Goal: Task Accomplishment & Management: Use online tool/utility

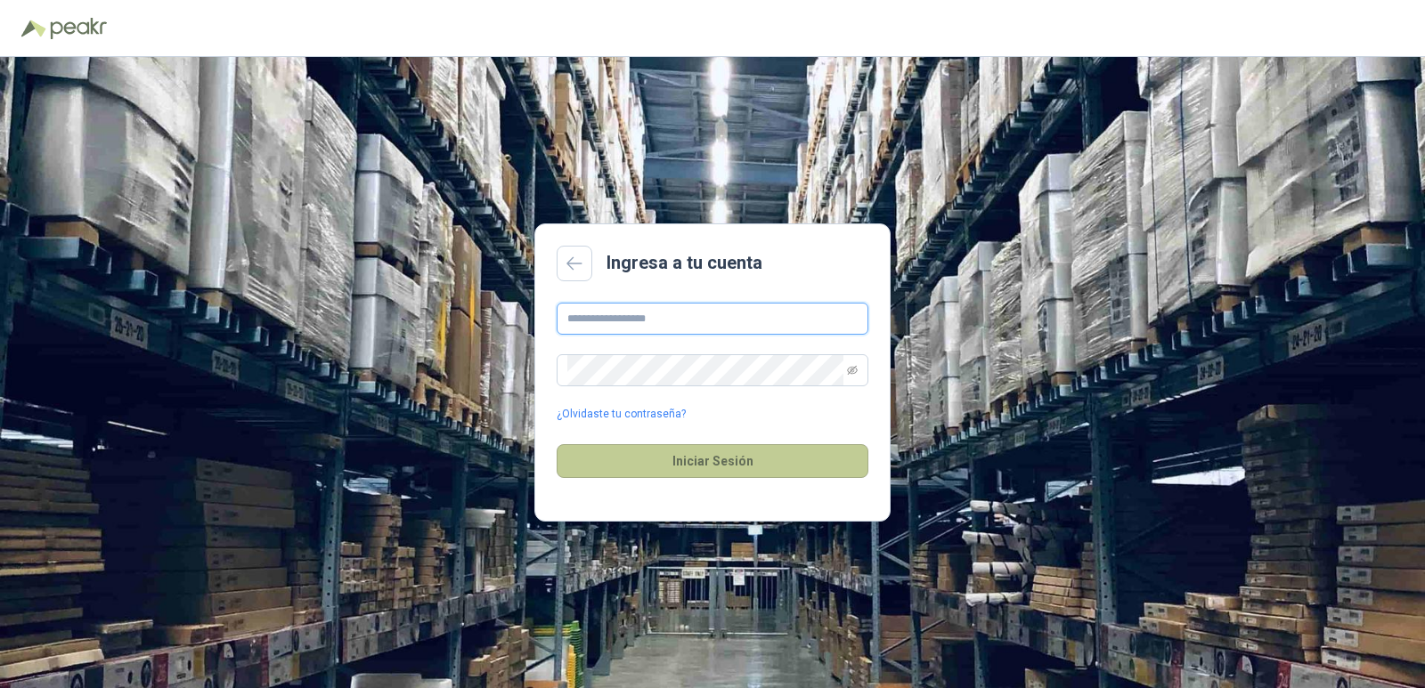
type input "**********"
click at [790, 460] on button "Iniciar Sesión" at bounding box center [713, 461] width 312 height 34
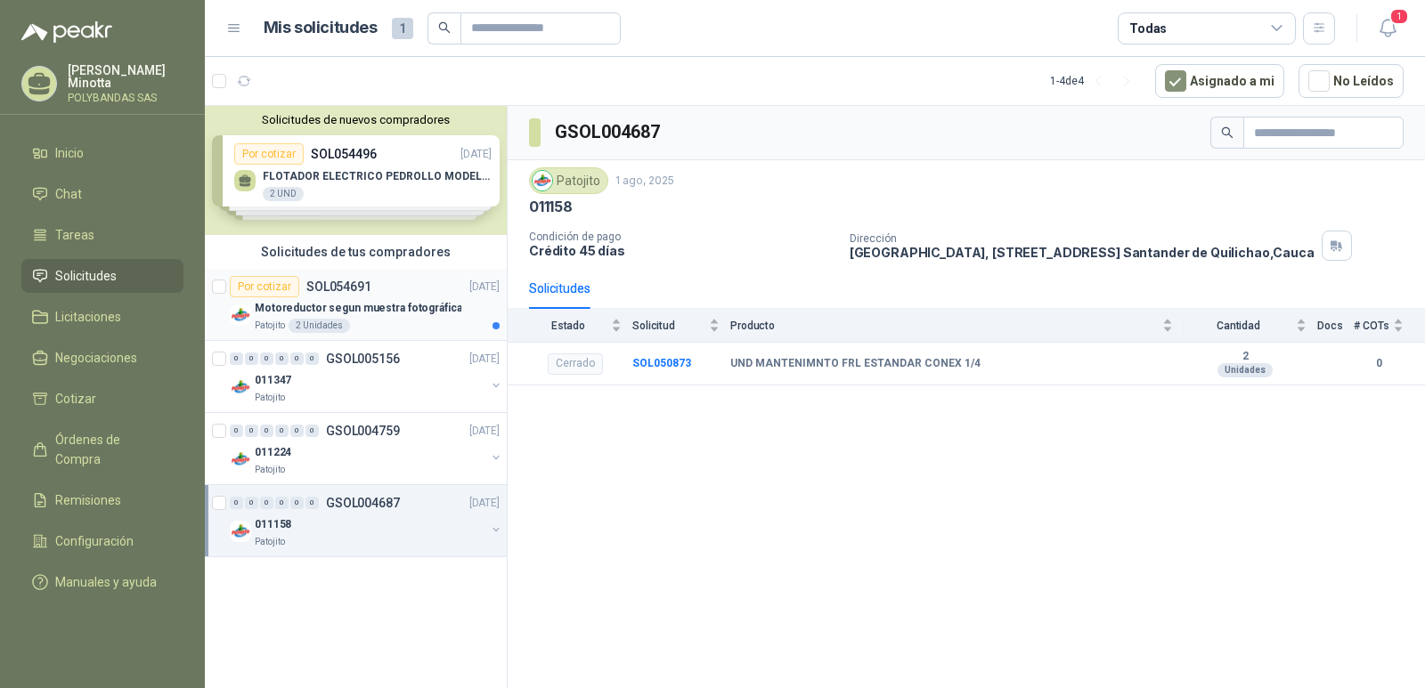
click at [297, 300] on p "Motoreductor segun muestra fotográfica" at bounding box center [358, 308] width 207 height 17
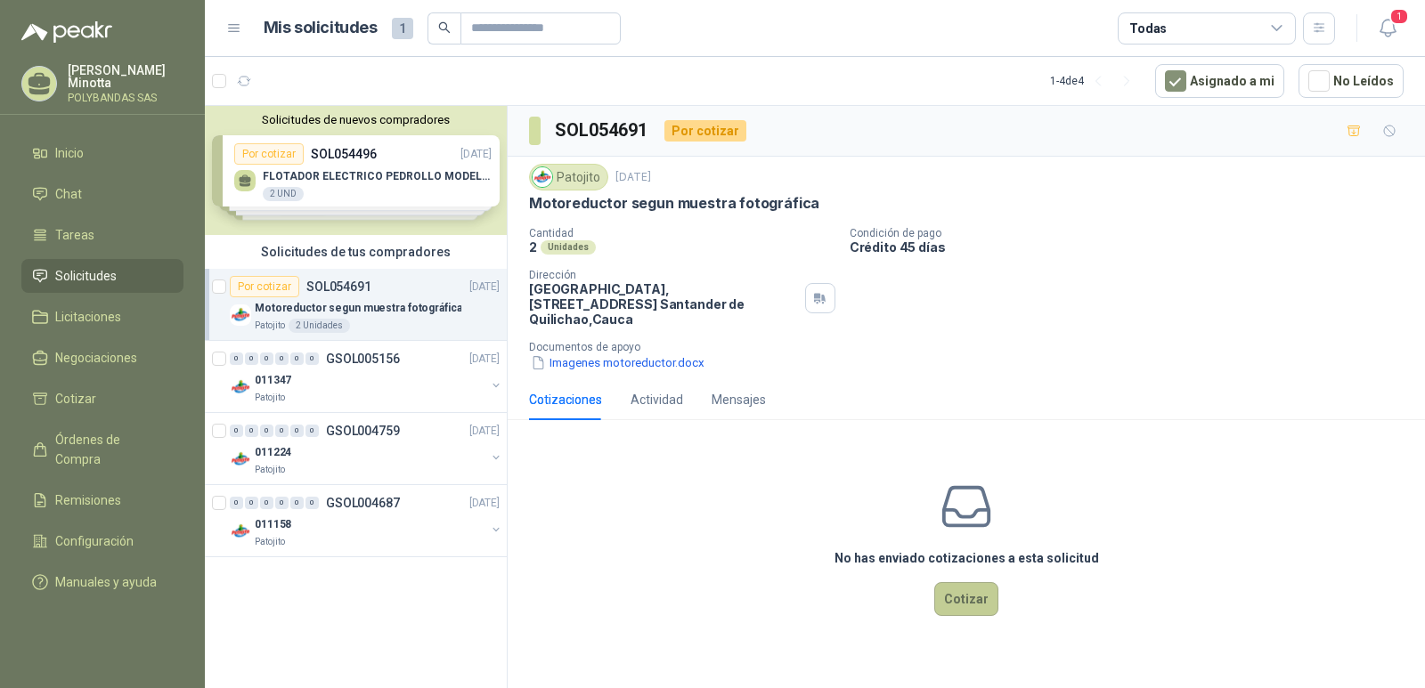
click at [969, 595] on button "Cotizar" at bounding box center [966, 599] width 64 height 34
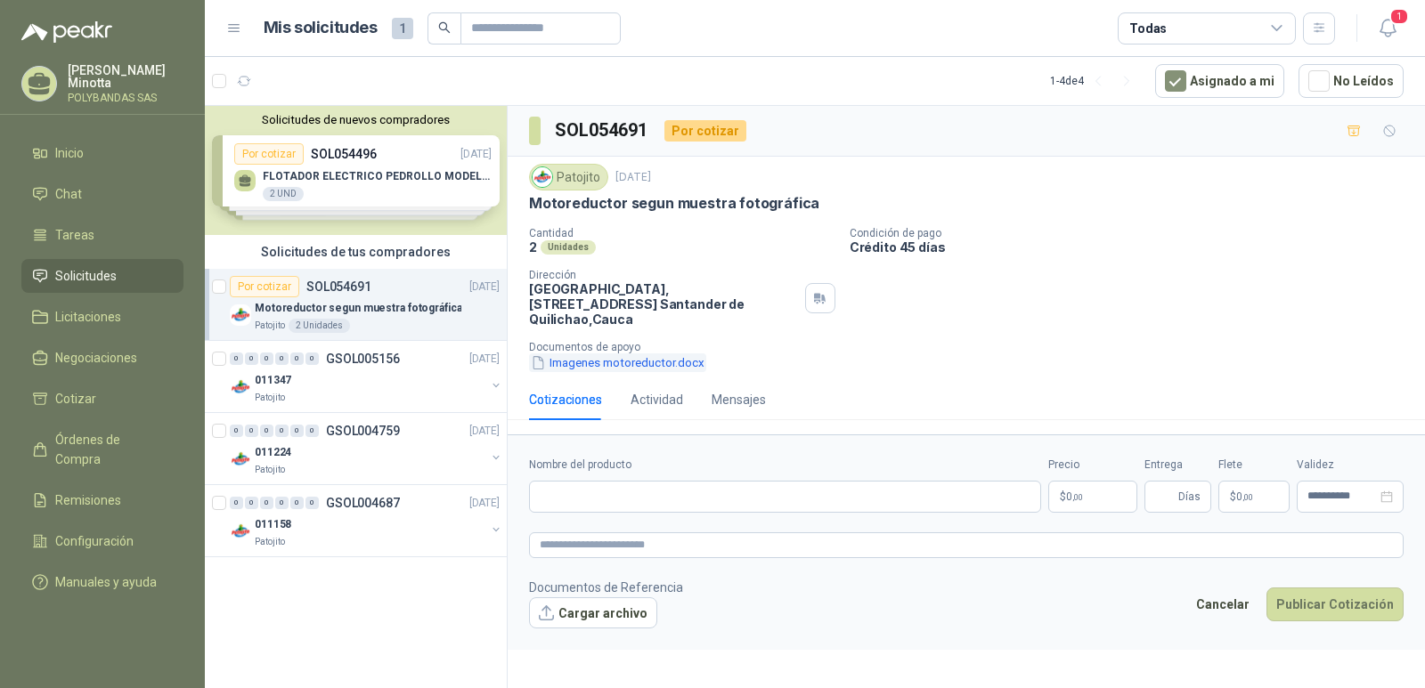
click at [630, 354] on button "Imagenes motoreductor.docx" at bounding box center [617, 363] width 177 height 19
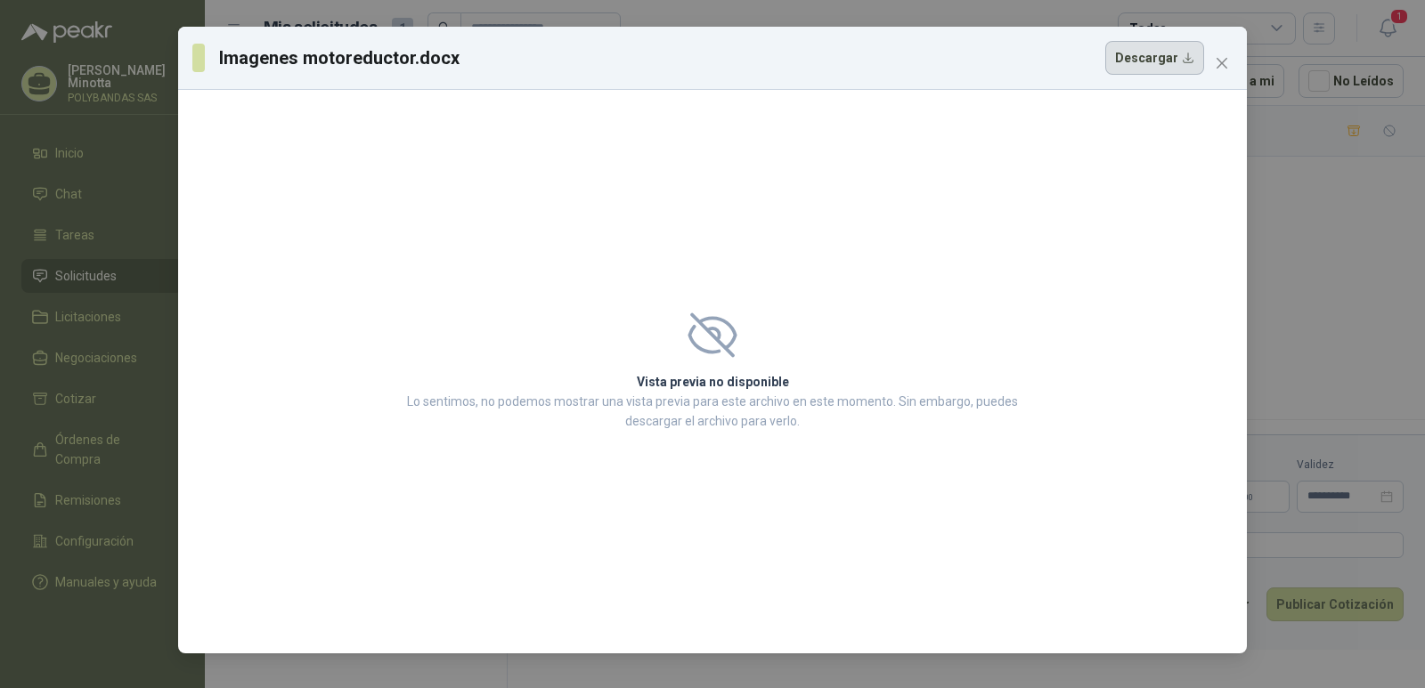
click at [1180, 58] on button "Descargar" at bounding box center [1154, 58] width 99 height 34
click at [1219, 64] on icon "close" at bounding box center [1222, 63] width 14 height 14
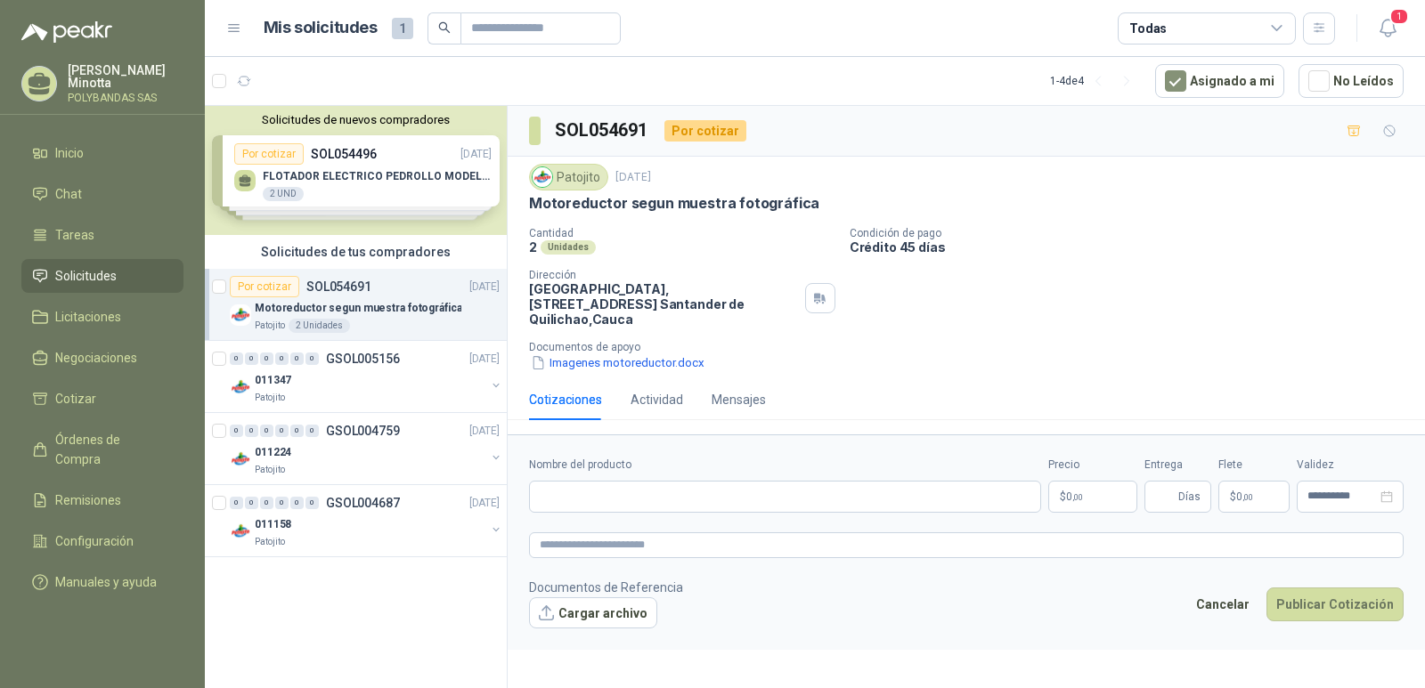
click at [1263, 265] on div "Cantidad 2 Unidades Condición de pago Crédito 45 días Dirección Parque Industri…" at bounding box center [966, 299] width 874 height 145
click at [327, 72] on span "1" at bounding box center [331, 73] width 12 height 14
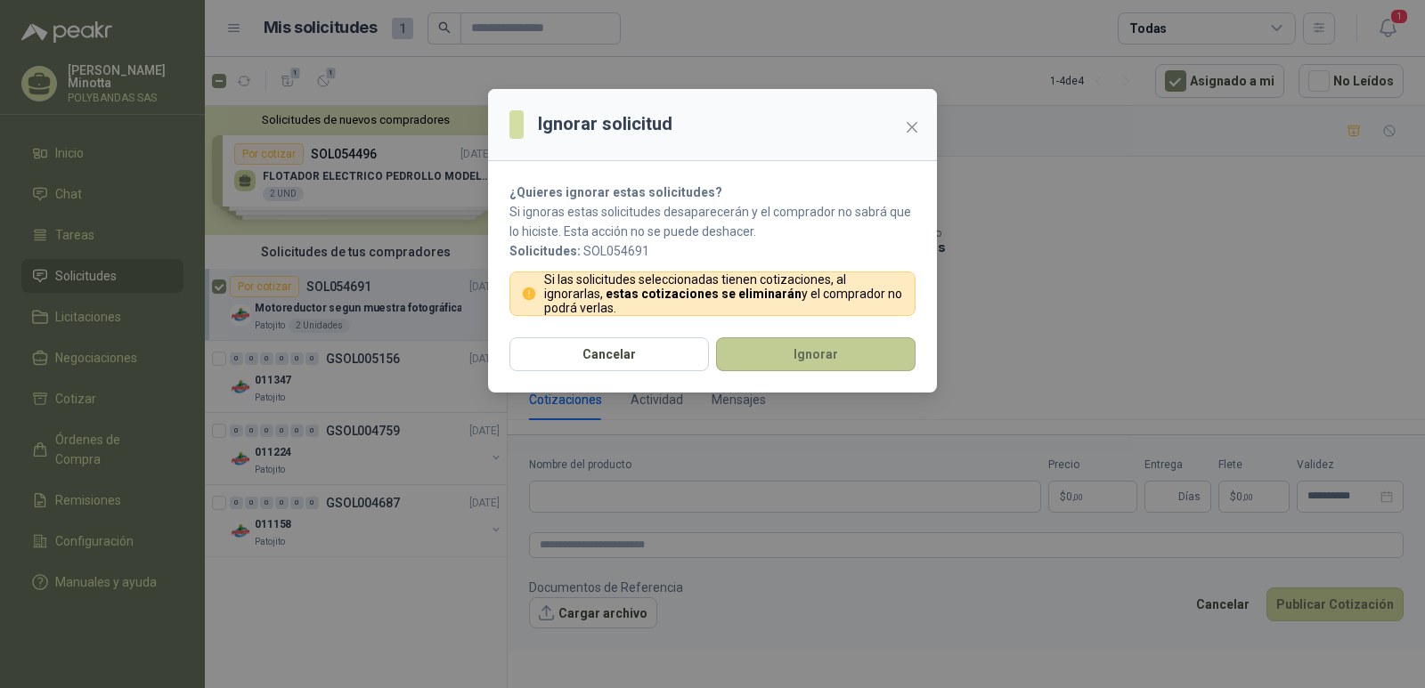
click at [895, 352] on button "Ignorar" at bounding box center [815, 355] width 199 height 34
click at [895, 352] on div at bounding box center [712, 241] width 449 height 304
click at [919, 123] on div at bounding box center [712, 241] width 449 height 304
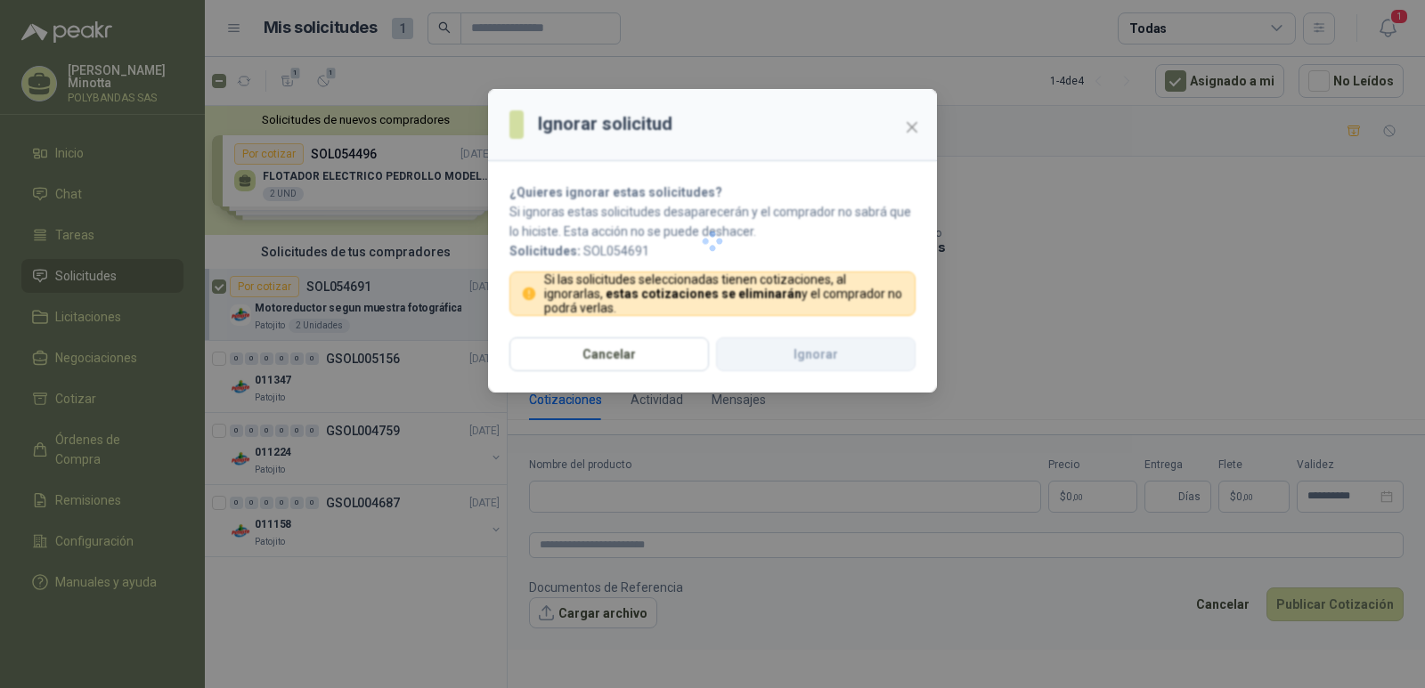
click at [1011, 260] on div "Ignorar solicitud ¿Quieres ignorar estas solicitudes? Si ignoras estas solicitu…" at bounding box center [712, 344] width 1425 height 688
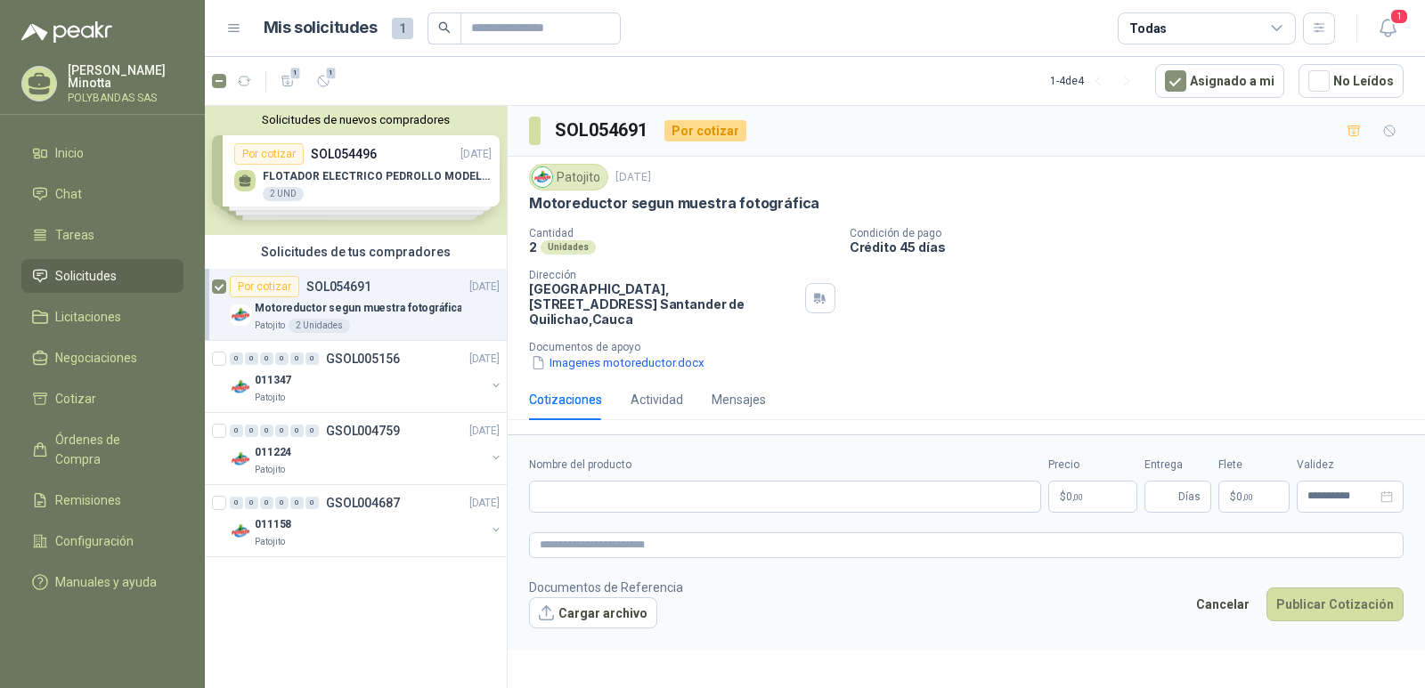
click at [1040, 283] on div "Ignorar solicitud ¿Quieres ignorar estas solicitudes? Si ignoras estas solicitu…" at bounding box center [712, 344] width 1425 height 688
click at [1050, 299] on body "Solanyi Andrea Minotta POLYBANDAS SAS Inicio Chat Tareas Solicitudes Licitacion…" at bounding box center [712, 344] width 1425 height 688
click at [346, 370] on div "011347" at bounding box center [370, 380] width 231 height 21
click at [336, 364] on p "GSOL005156" at bounding box center [363, 359] width 74 height 12
click at [342, 360] on p "GSOL005156" at bounding box center [363, 359] width 74 height 12
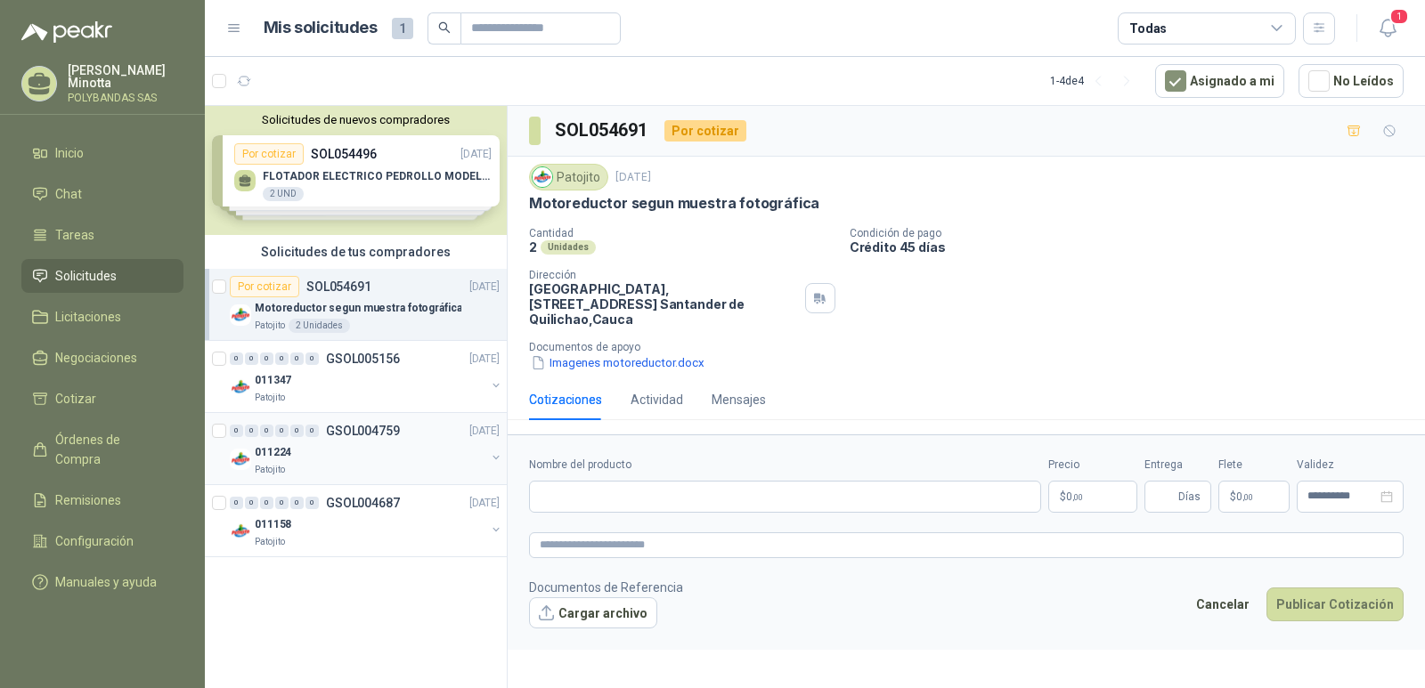
click at [352, 436] on p "GSOL004759" at bounding box center [363, 431] width 74 height 12
click at [353, 430] on p "GSOL004759" at bounding box center [363, 431] width 74 height 12
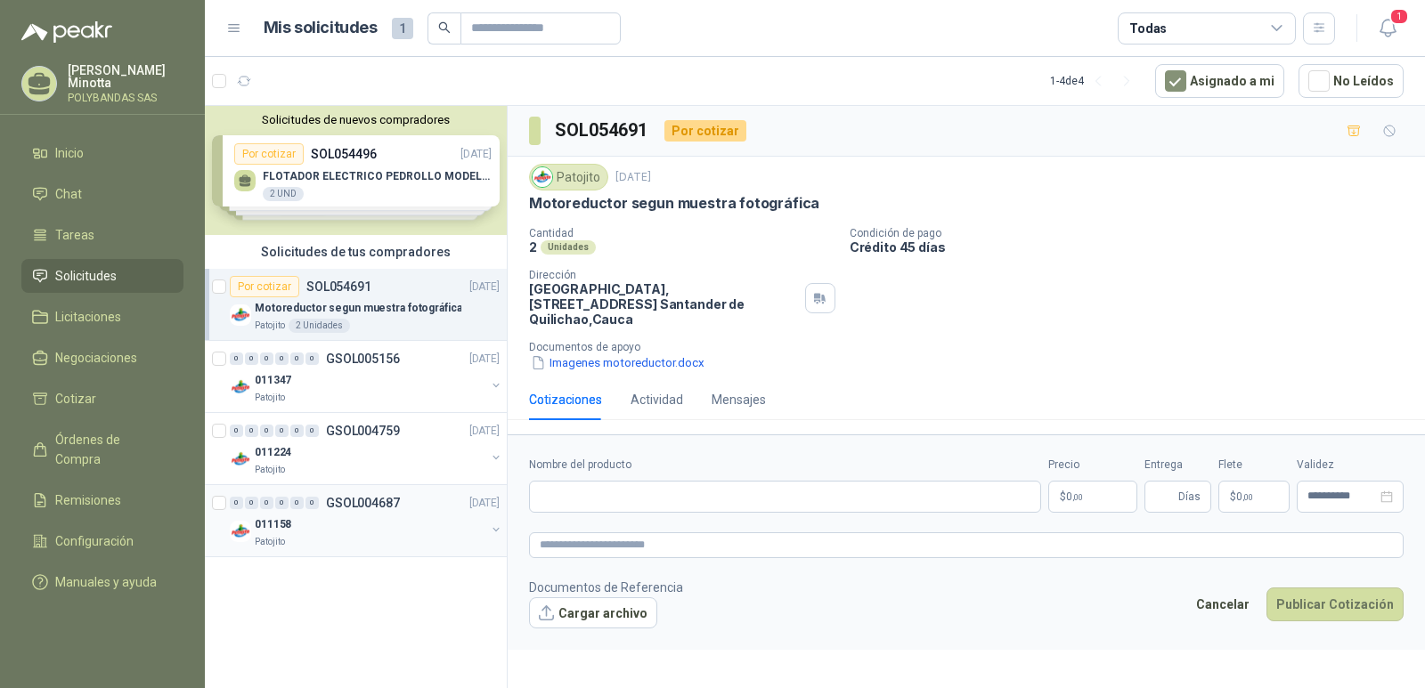
click at [361, 498] on p "GSOL004687" at bounding box center [363, 503] width 74 height 12
click at [344, 117] on button "Solicitudes de nuevos compradores" at bounding box center [356, 119] width 288 height 13
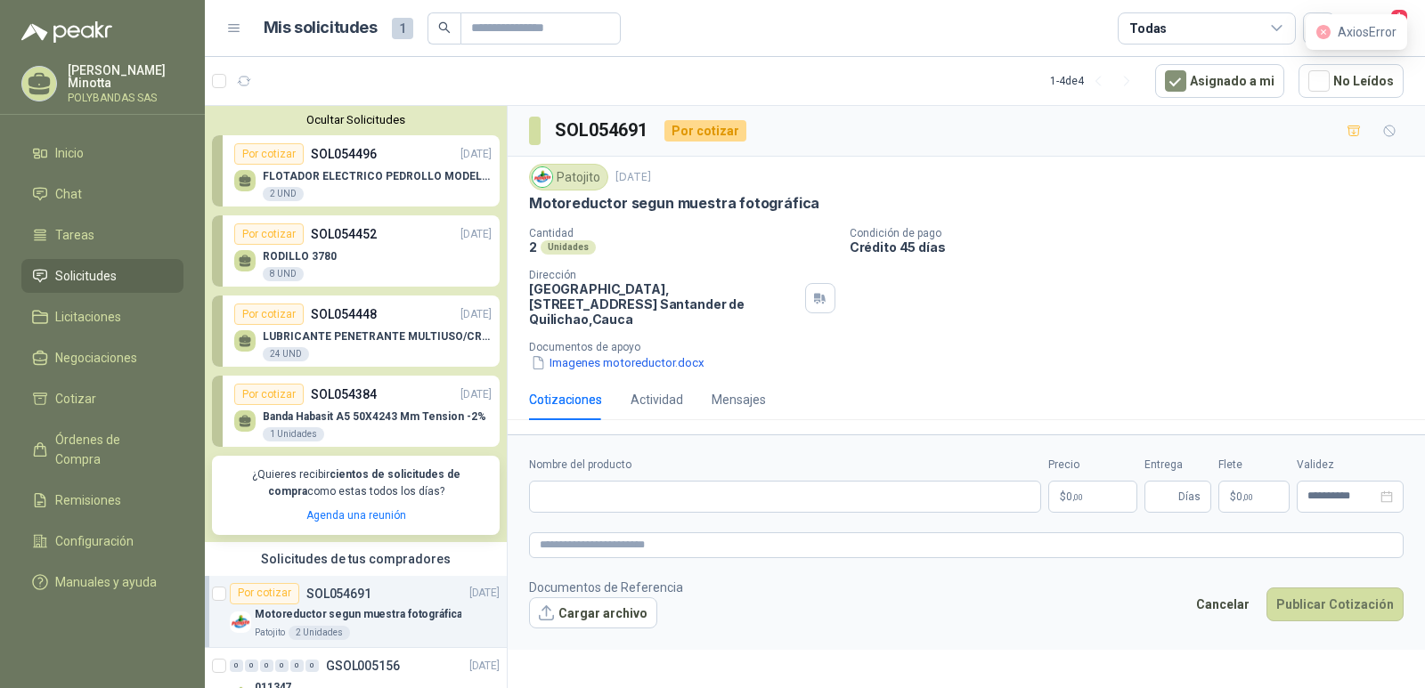
click at [344, 116] on button "Ocultar Solicitudes" at bounding box center [356, 119] width 288 height 13
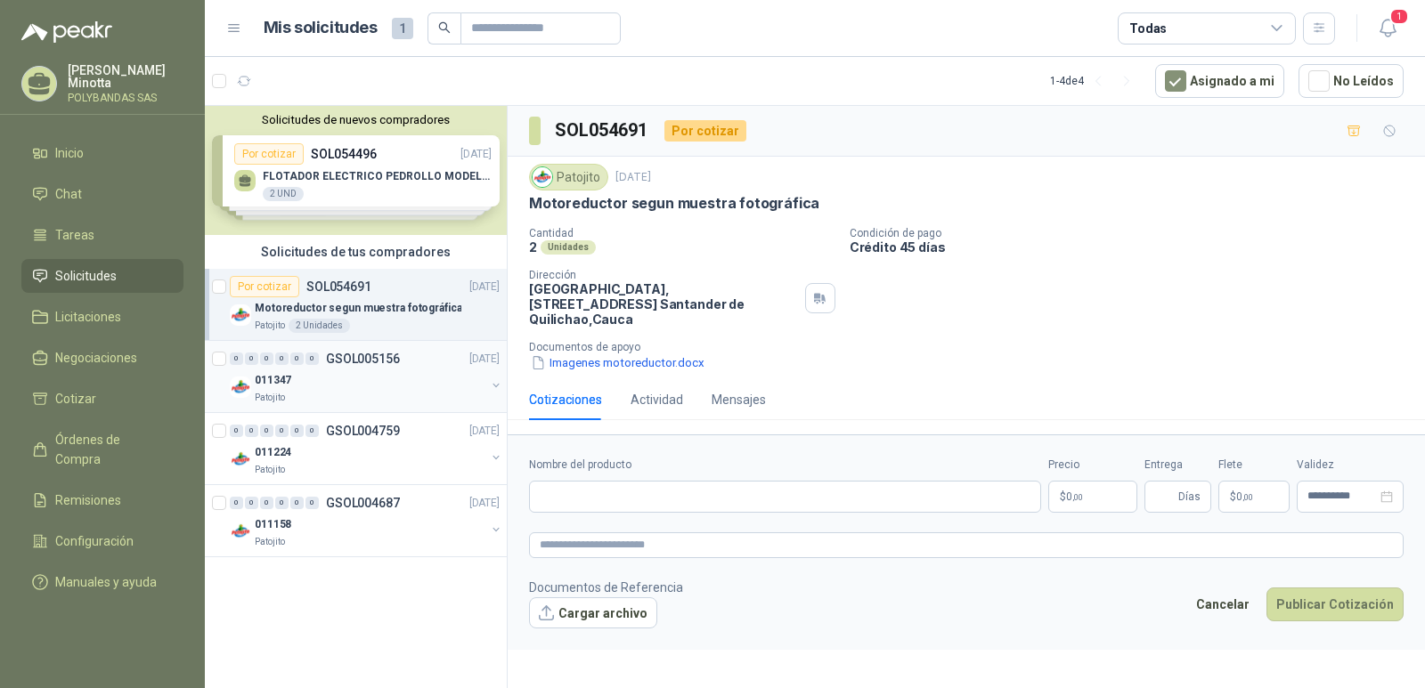
click at [318, 350] on div "0 0 0 0 0 0 GSOL005156 26/08/25" at bounding box center [366, 358] width 273 height 21
click at [350, 427] on p "GSOL004759" at bounding box center [363, 431] width 74 height 12
click at [356, 502] on p "GSOL004687" at bounding box center [363, 503] width 74 height 12
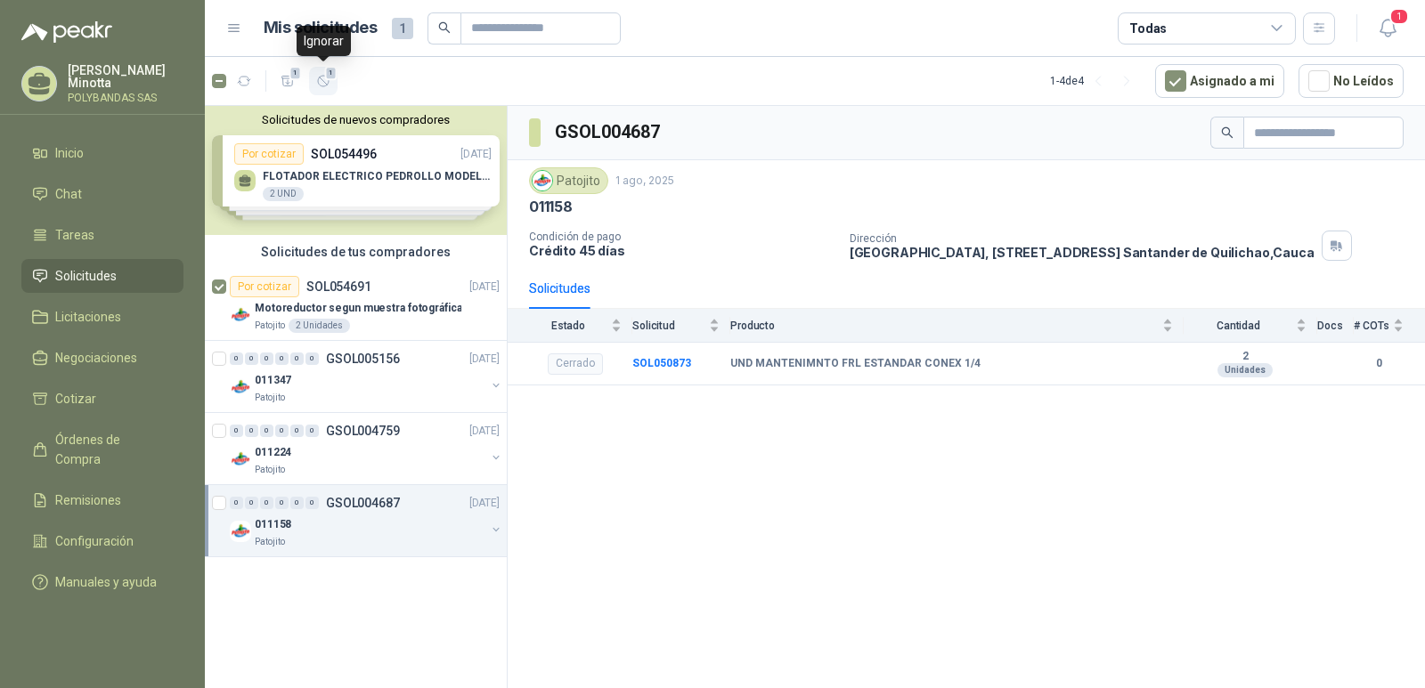
click at [321, 84] on icon "button" at bounding box center [323, 81] width 15 height 15
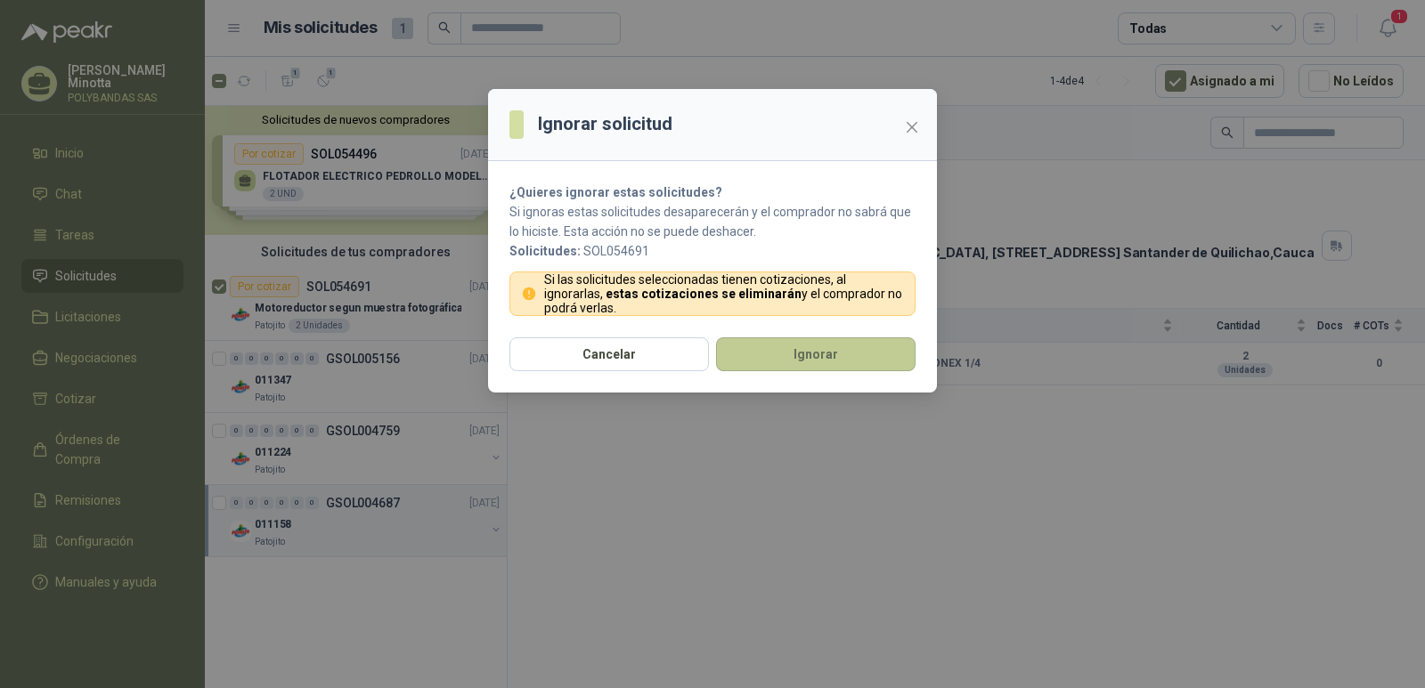
click at [814, 346] on button "Ignorar" at bounding box center [815, 355] width 199 height 34
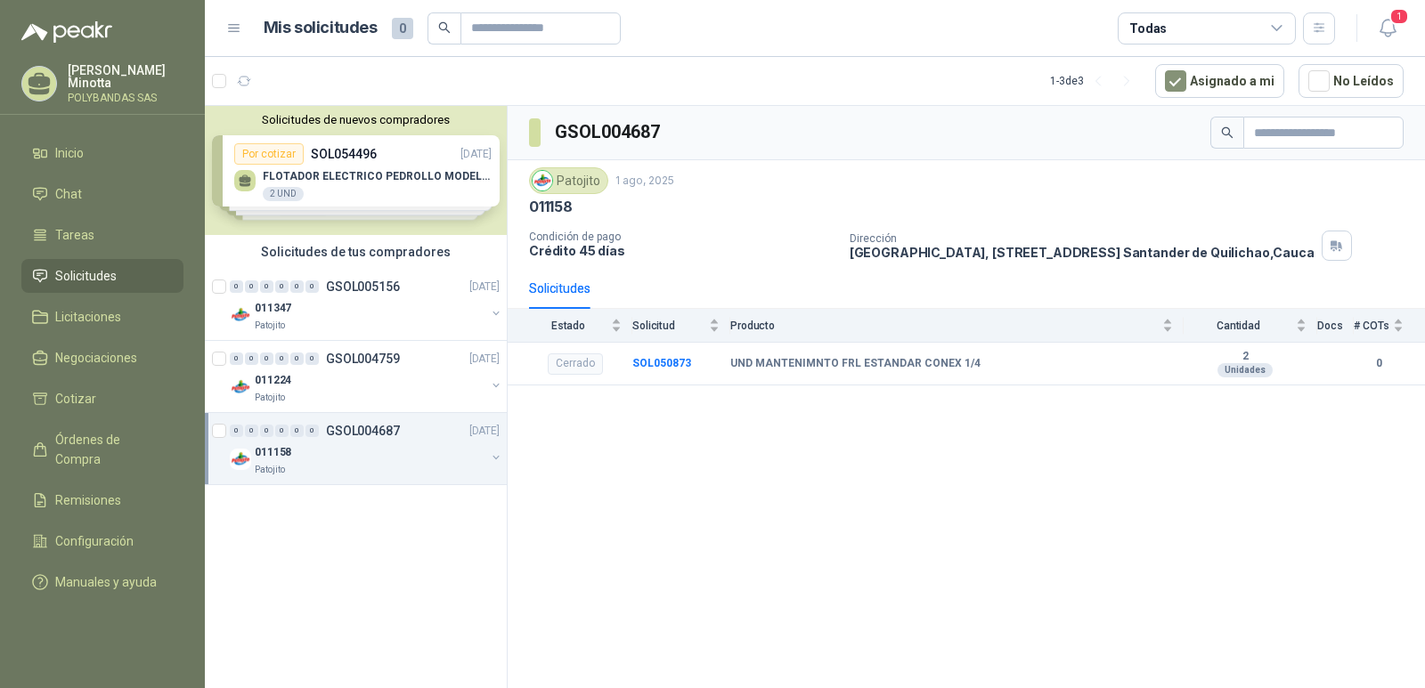
click at [343, 123] on button "Solicitudes de nuevos compradores" at bounding box center [356, 119] width 288 height 13
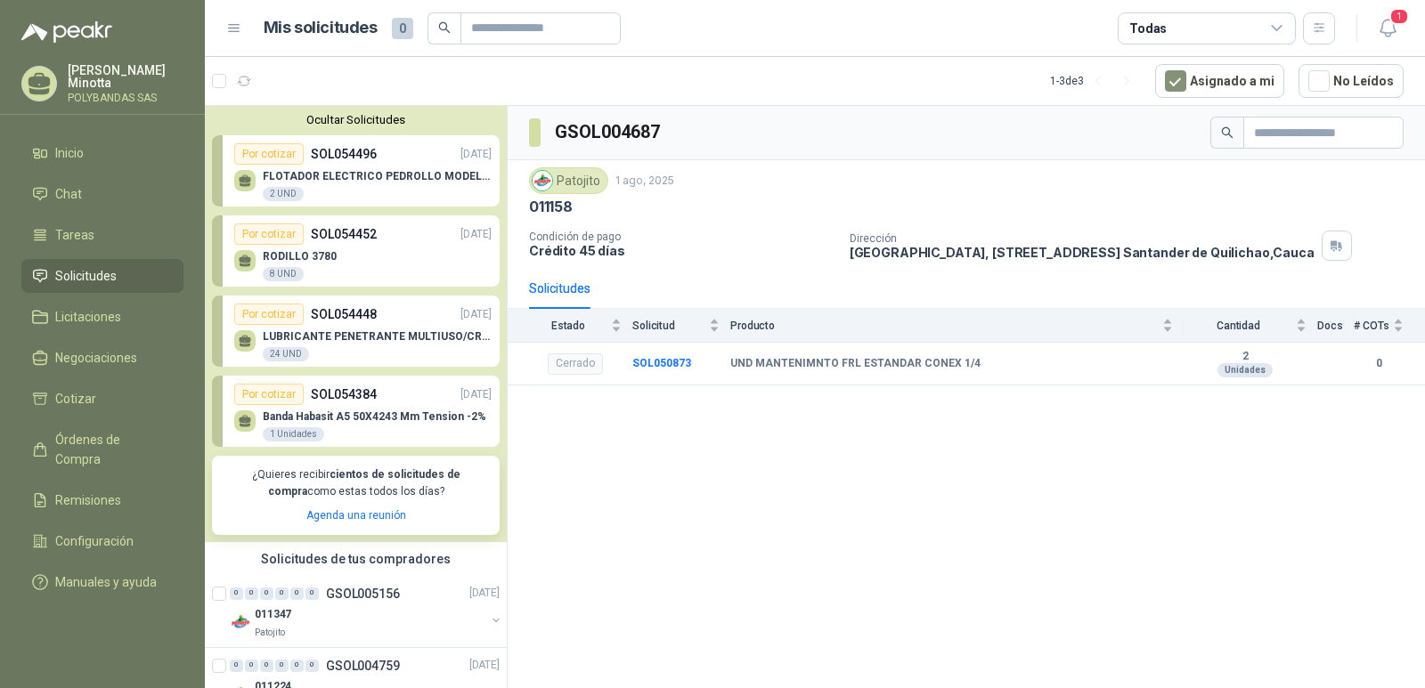
click at [324, 127] on div "Ocultar Solicitudes Por cotizar SOL054496 02/09/25 FLOTADOR ELECTRICO PEDROLLO …" at bounding box center [356, 324] width 302 height 436
click at [109, 91] on div "Solanyi Andrea Minotta POLYBANDAS SAS" at bounding box center [126, 83] width 116 height 39
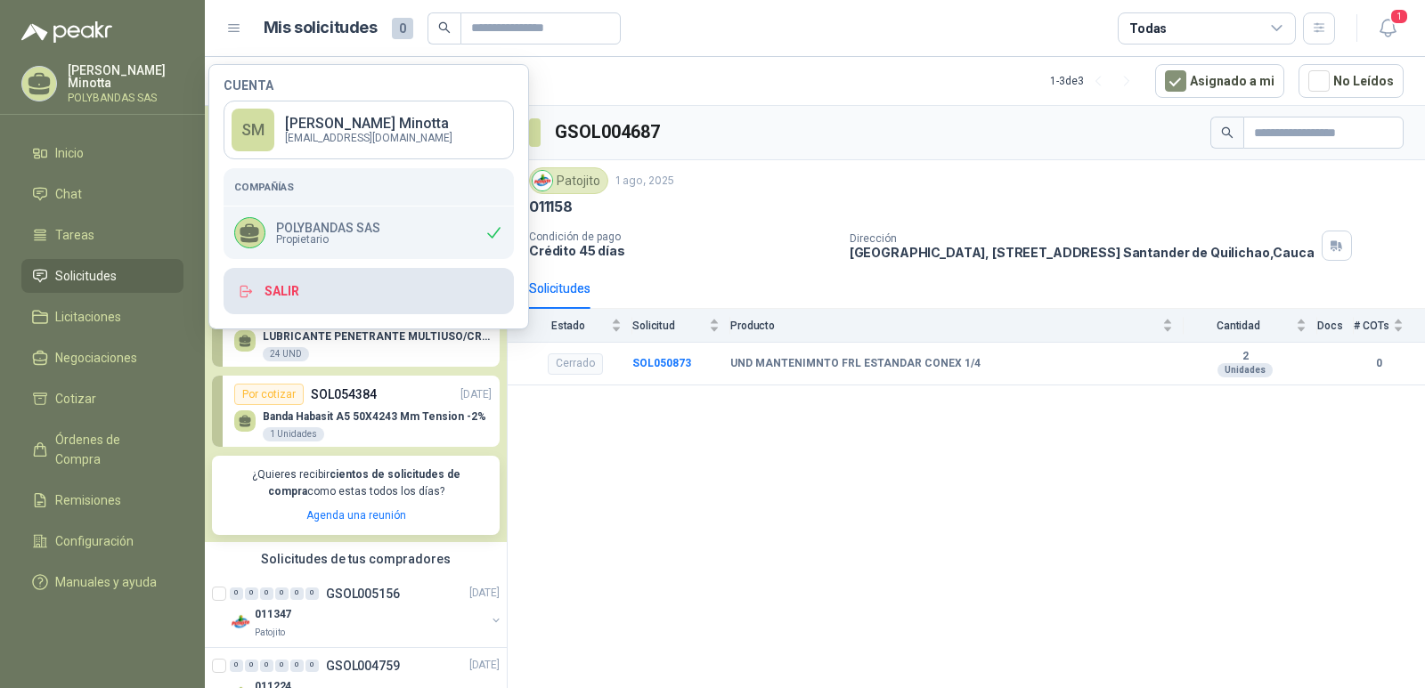
click at [395, 292] on button "Salir" at bounding box center [369, 291] width 290 height 46
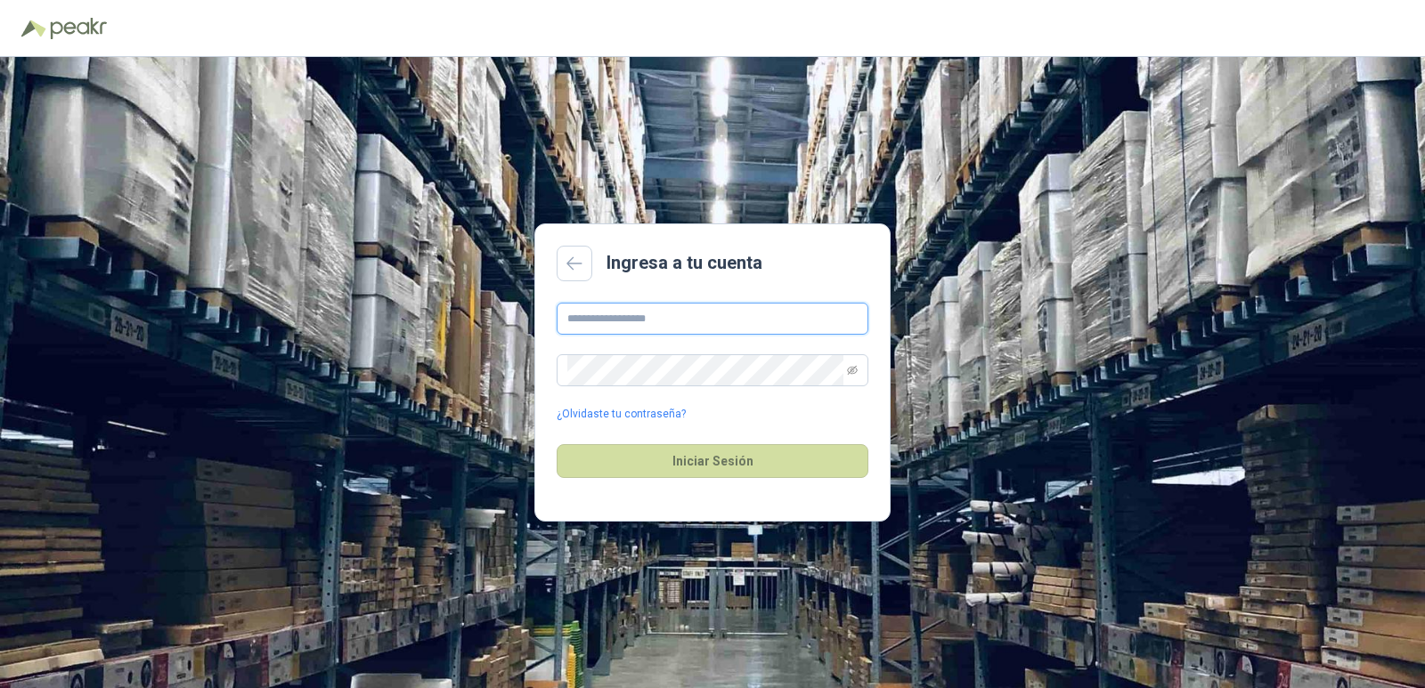
type input "**********"
